Goal: Information Seeking & Learning: Compare options

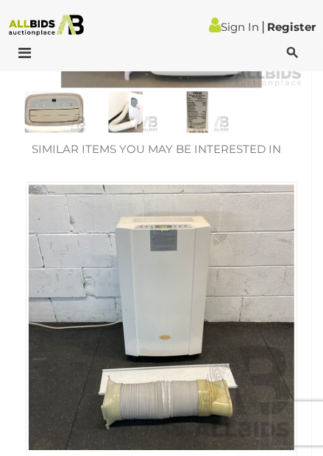
scroll to position [689, 0]
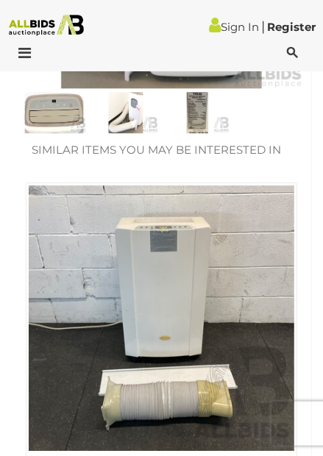
click at [111, 405] on img at bounding box center [162, 319] width 266 height 266
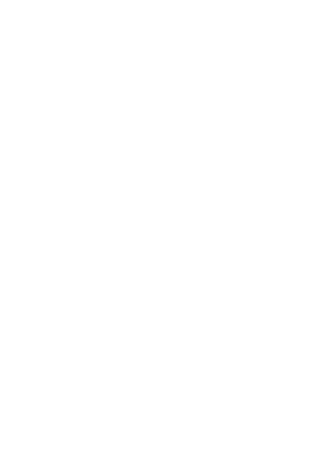
scroll to position [689, 0]
